Goal: Information Seeking & Learning: Check status

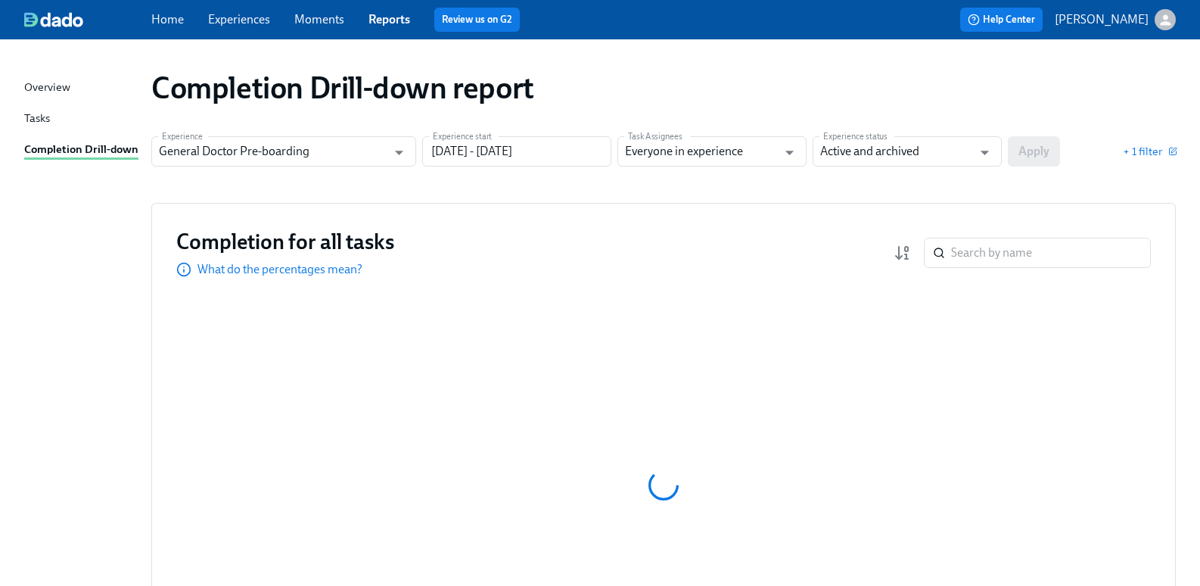
click at [708, 110] on div "Completion Drill-down report" at bounding box center [663, 88] width 1049 height 61
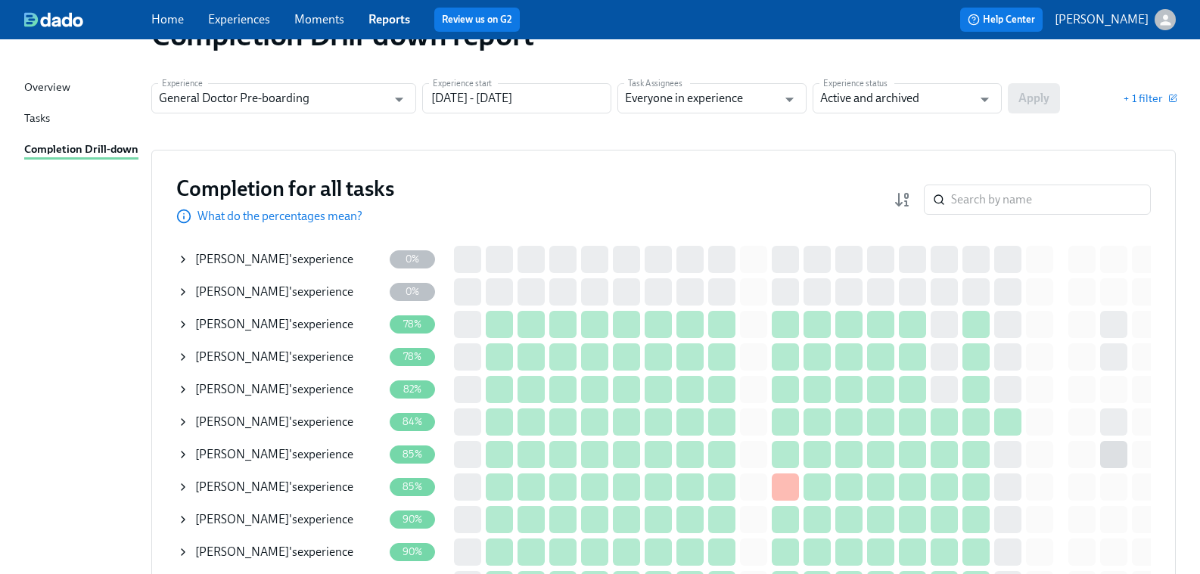
scroll to position [76, 0]
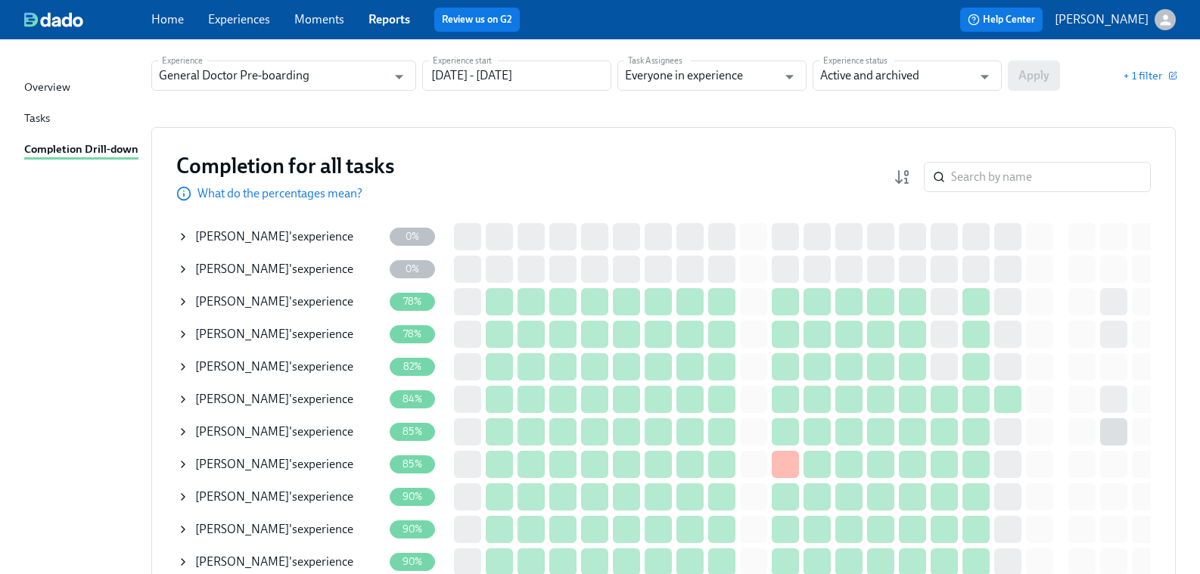
click at [244, 335] on span "[PERSON_NAME]" at bounding box center [242, 334] width 94 height 14
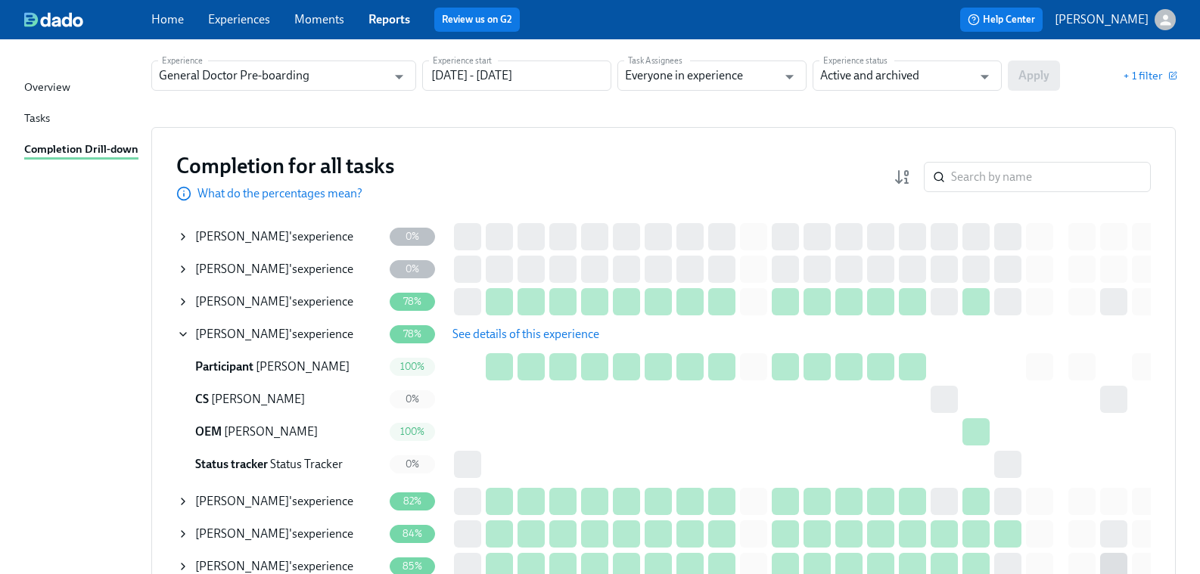
click at [189, 335] on icon at bounding box center [183, 334] width 12 height 12
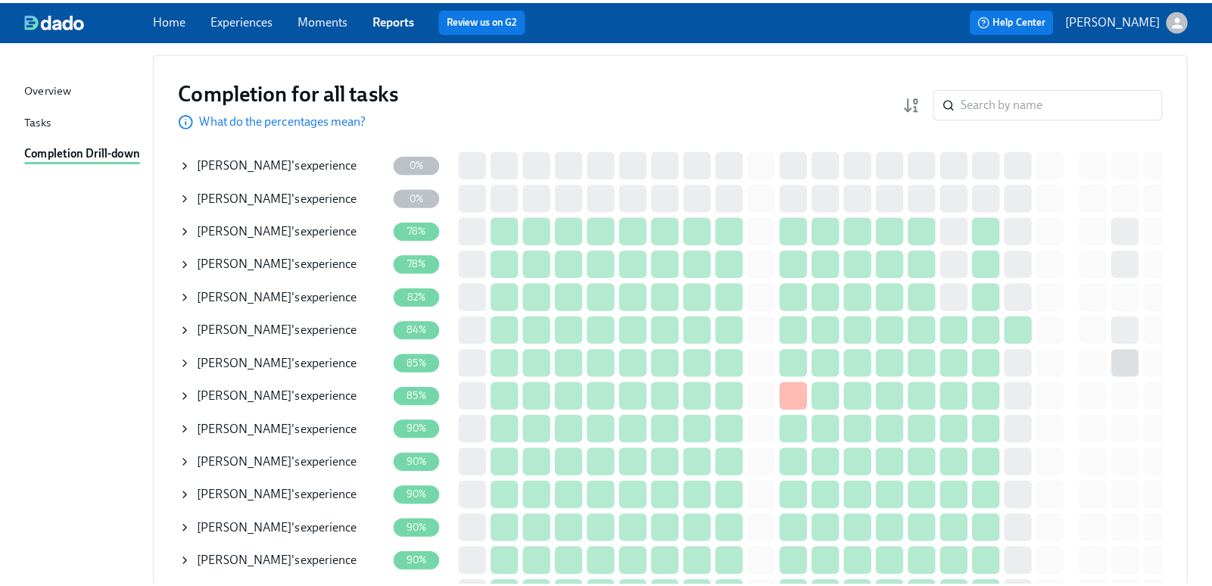
scroll to position [227, 0]
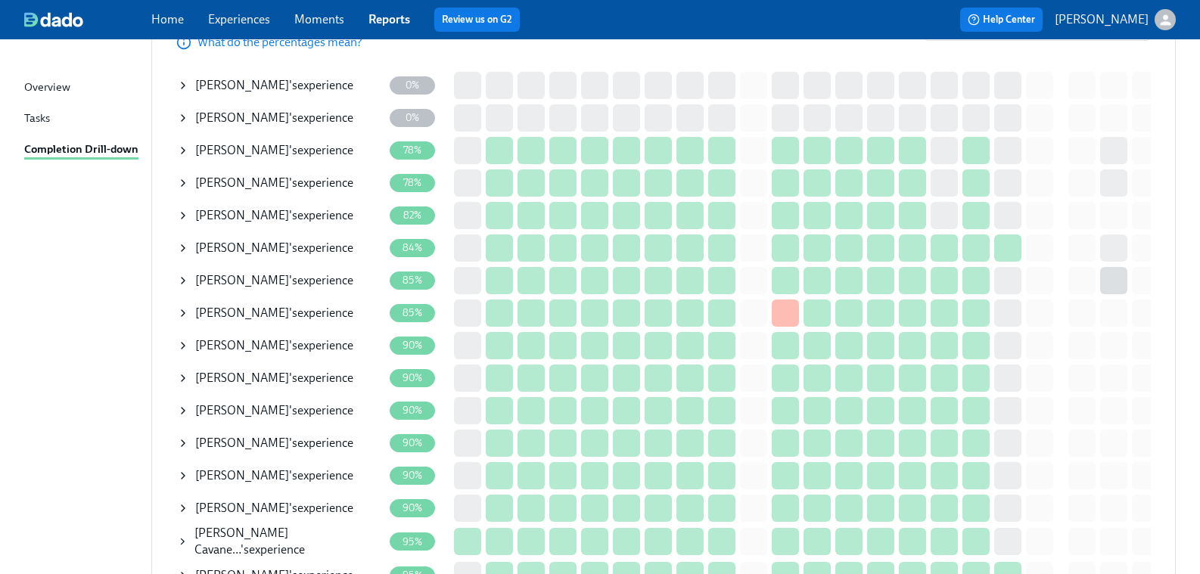
click at [223, 213] on span "[PERSON_NAME]" at bounding box center [242, 215] width 94 height 14
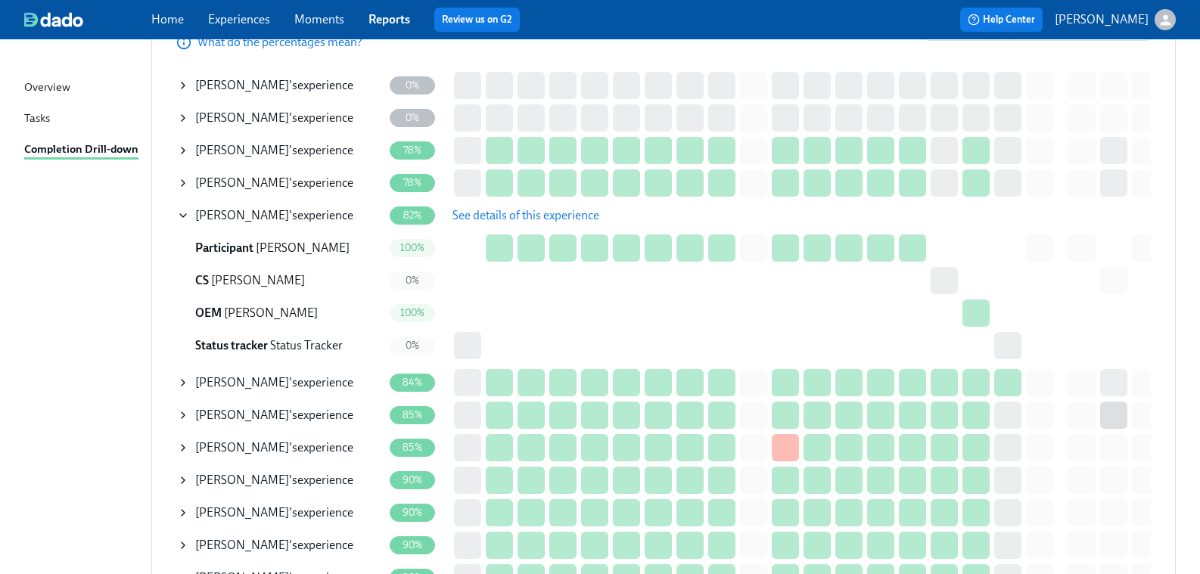
click at [513, 215] on span "See details of this experience" at bounding box center [526, 215] width 147 height 15
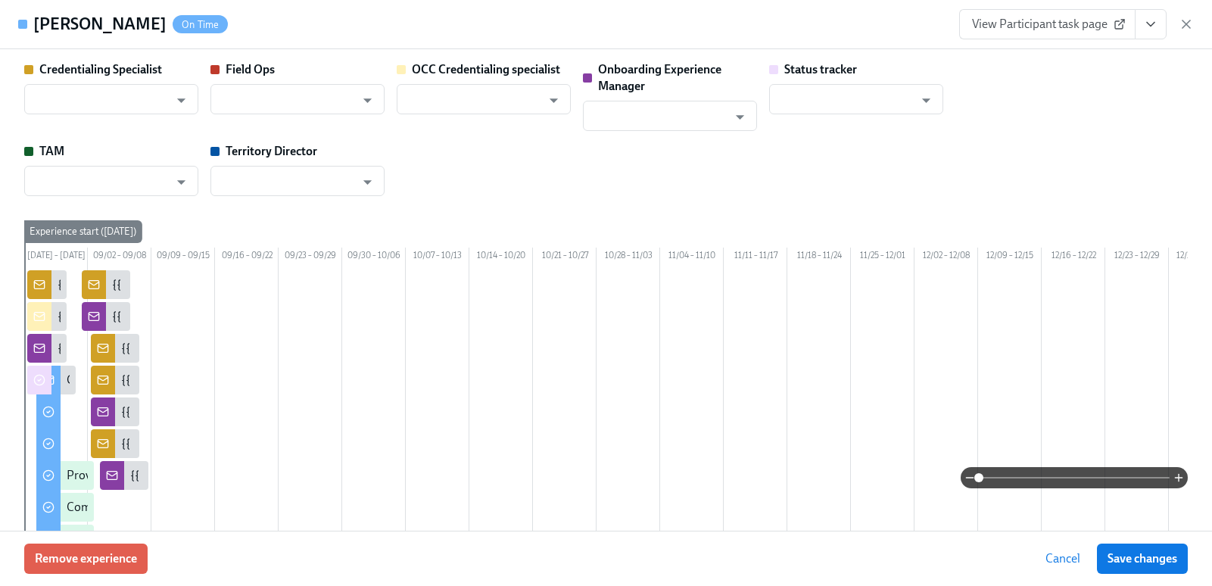
type input "[PERSON_NAME]"
type input "Status Tracker"
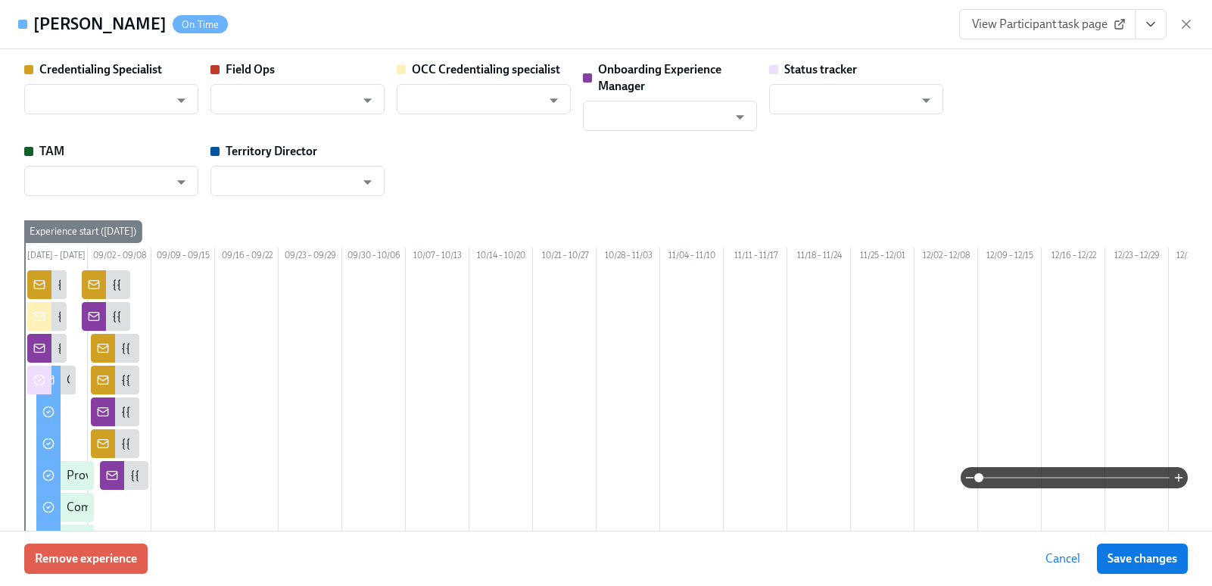
type input "[PERSON_NAME]"
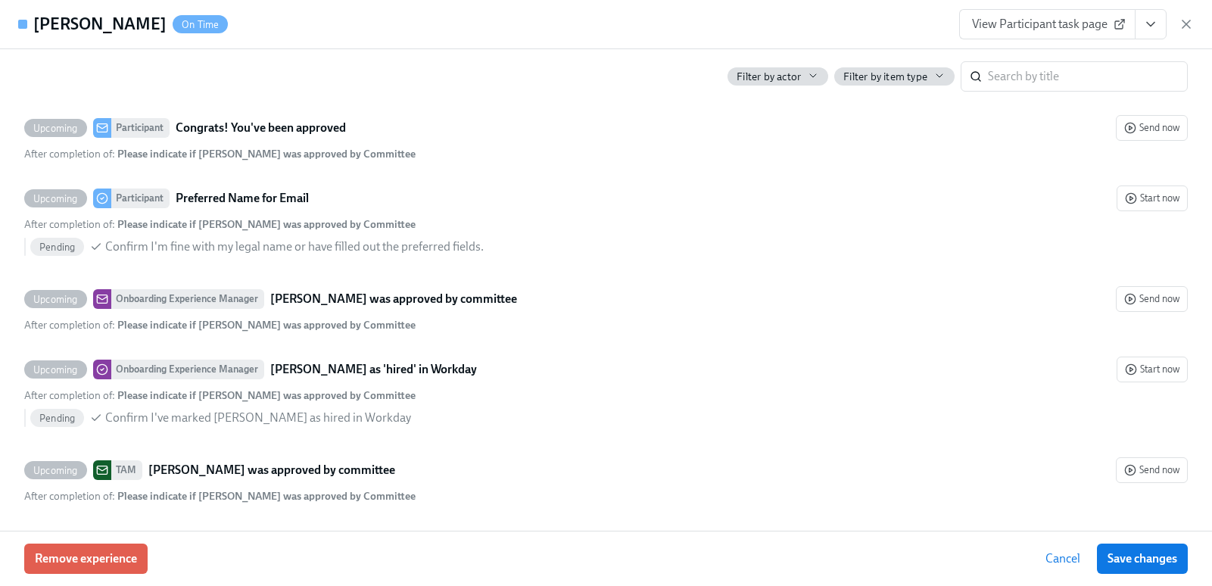
scroll to position [5100, 0]
